Goal: Transaction & Acquisition: Purchase product/service

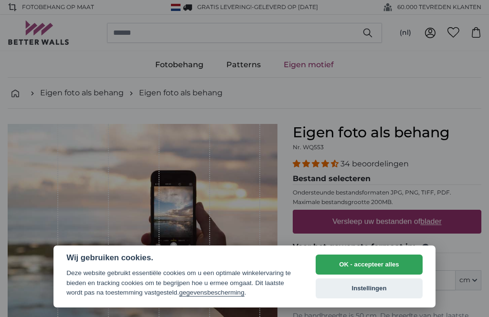
click at [362, 289] on button "Instellingen" at bounding box center [369, 289] width 107 height 20
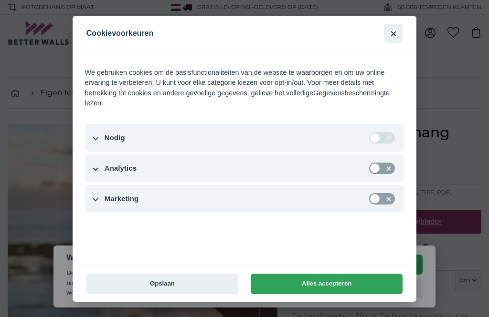
click at [164, 278] on button "Opslaan" at bounding box center [162, 284] width 152 height 21
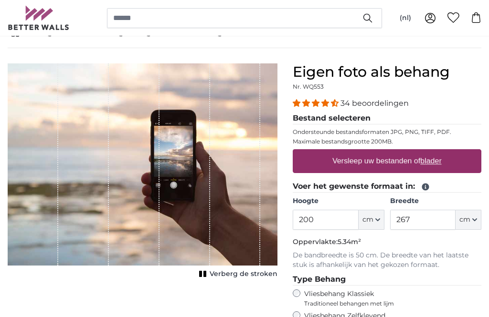
scroll to position [59, 0]
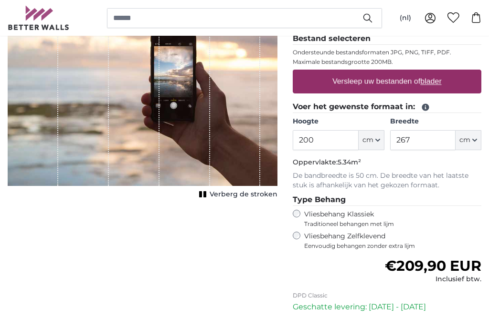
scroll to position [140, 0]
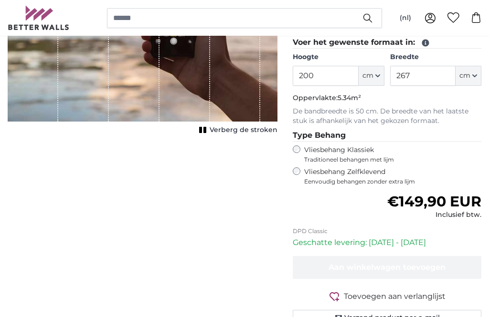
scroll to position [205, 0]
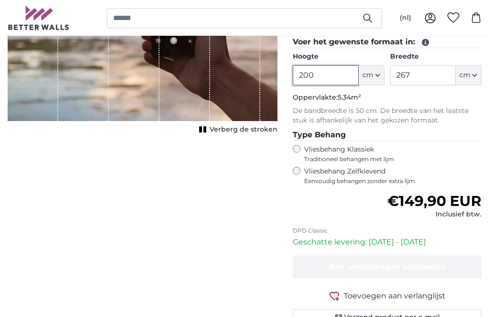
click at [320, 77] on input "200" at bounding box center [325, 76] width 65 height 20
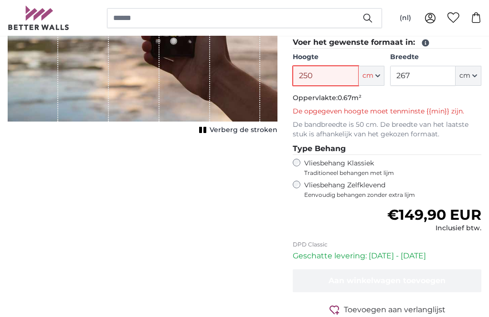
type input "250"
click at [430, 76] on input "267" at bounding box center [422, 76] width 65 height 20
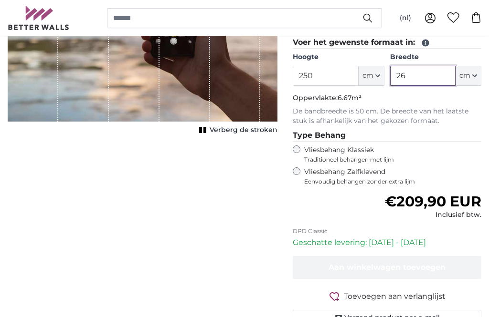
type input "2"
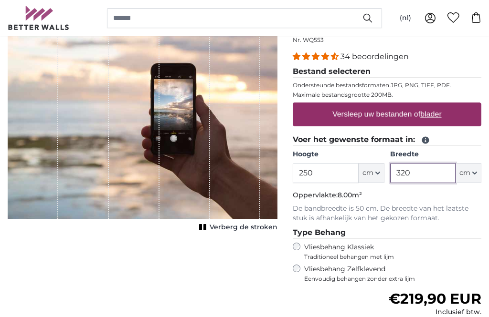
scroll to position [107, 0]
type input "320"
click at [354, 108] on label "Versleep uw bestanden of blader" at bounding box center [386, 114] width 117 height 19
click at [354, 106] on input "Versleep uw bestanden of blader" at bounding box center [387, 104] width 189 height 3
type input "**********"
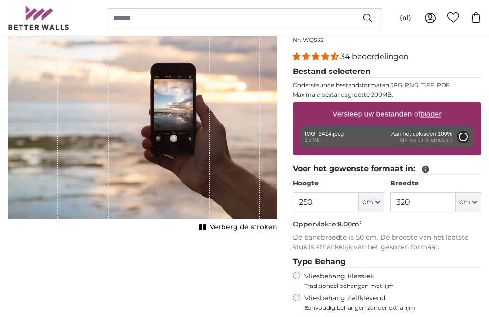
type input "200"
type input "266"
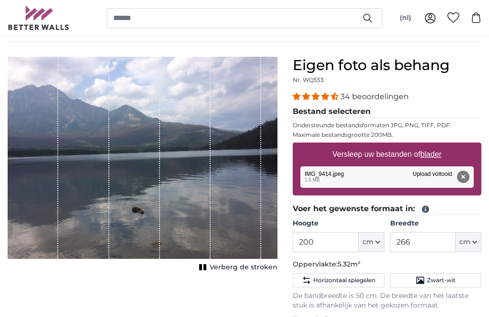
scroll to position [67, 0]
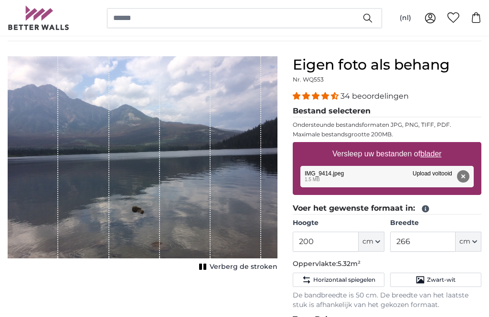
click at [202, 269] on rect "1 of 1" at bounding box center [200, 267] width 3 height 6
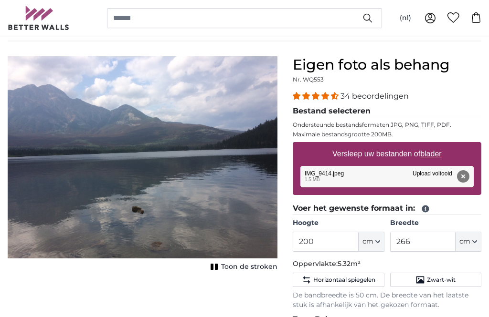
scroll to position [68, 0]
click at [216, 264] on icon "1 of 1" at bounding box center [215, 267] width 10 height 7
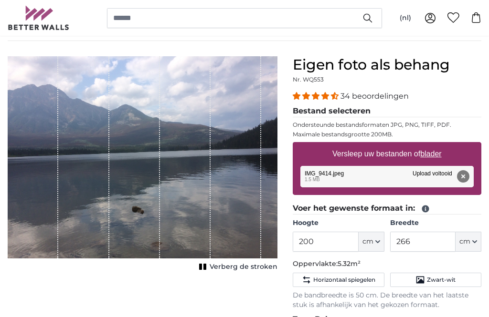
click at [208, 267] on icon "1 of 1" at bounding box center [203, 267] width 10 height 7
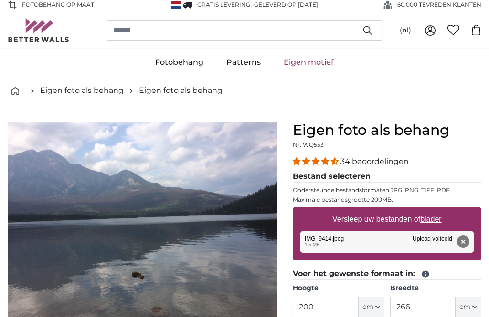
scroll to position [0, 0]
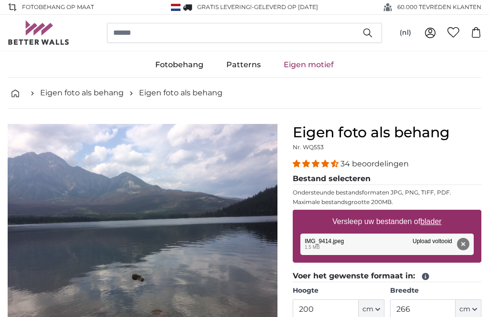
click at [430, 36] on icon at bounding box center [429, 32] width 11 height 11
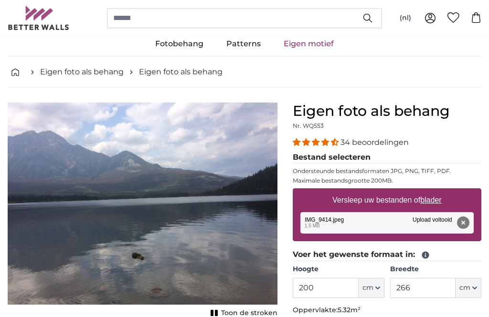
scroll to position [22, 0]
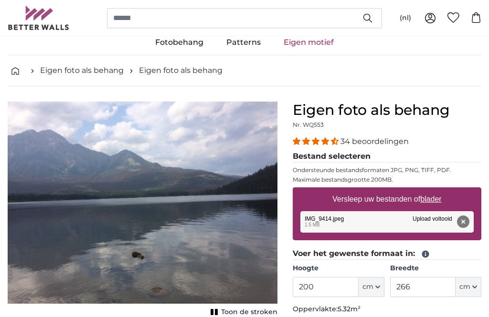
click at [462, 222] on button "Verwijderen" at bounding box center [463, 222] width 12 height 12
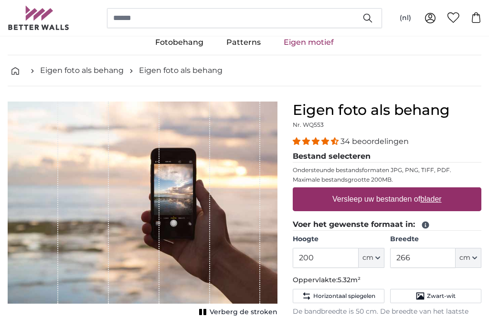
click at [344, 198] on label "Versleep uw bestanden of blader" at bounding box center [386, 199] width 117 height 19
click at [344, 190] on input "Versleep uw bestanden of blader" at bounding box center [387, 189] width 189 height 3
type input "**********"
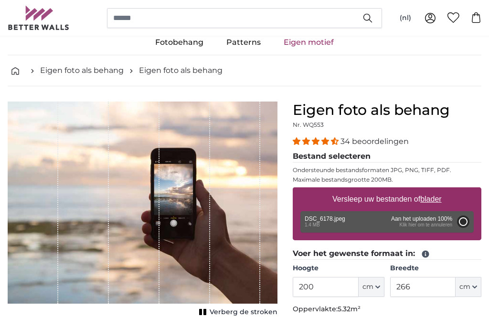
scroll to position [0, 0]
